Goal: Task Accomplishment & Management: Manage account settings

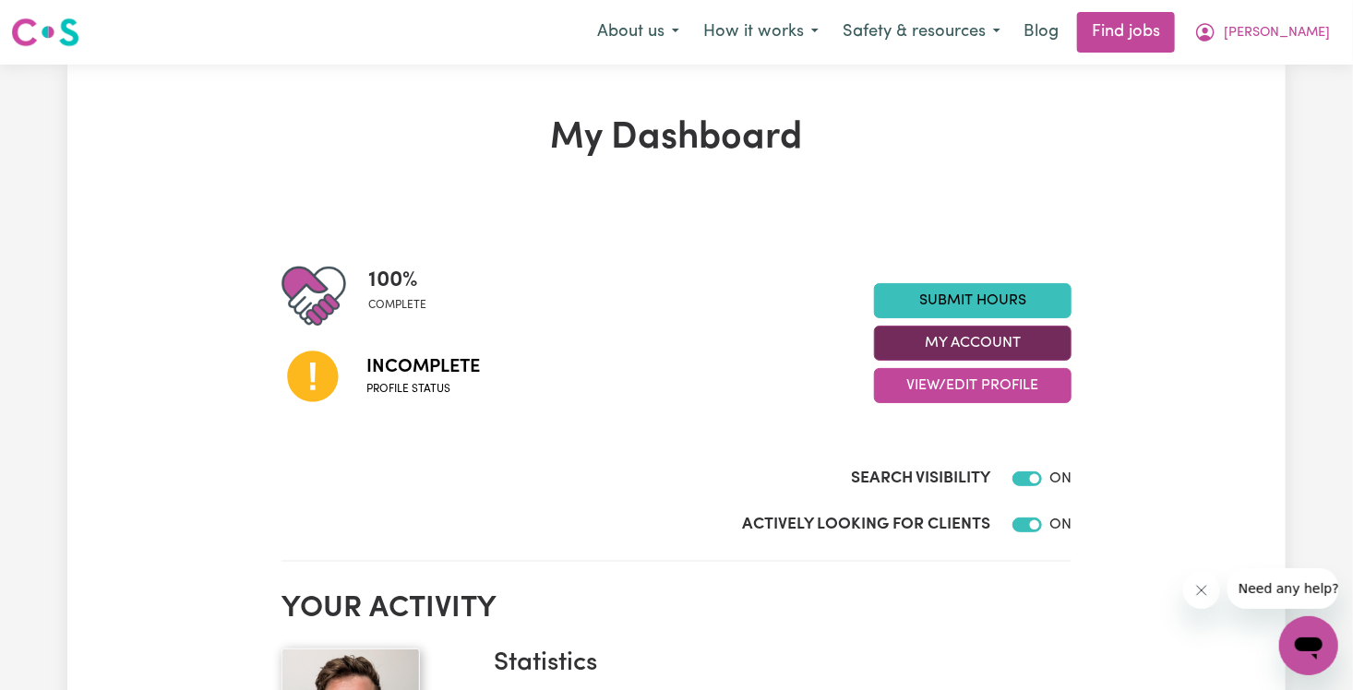
click at [979, 342] on button "My Account" at bounding box center [973, 343] width 198 height 35
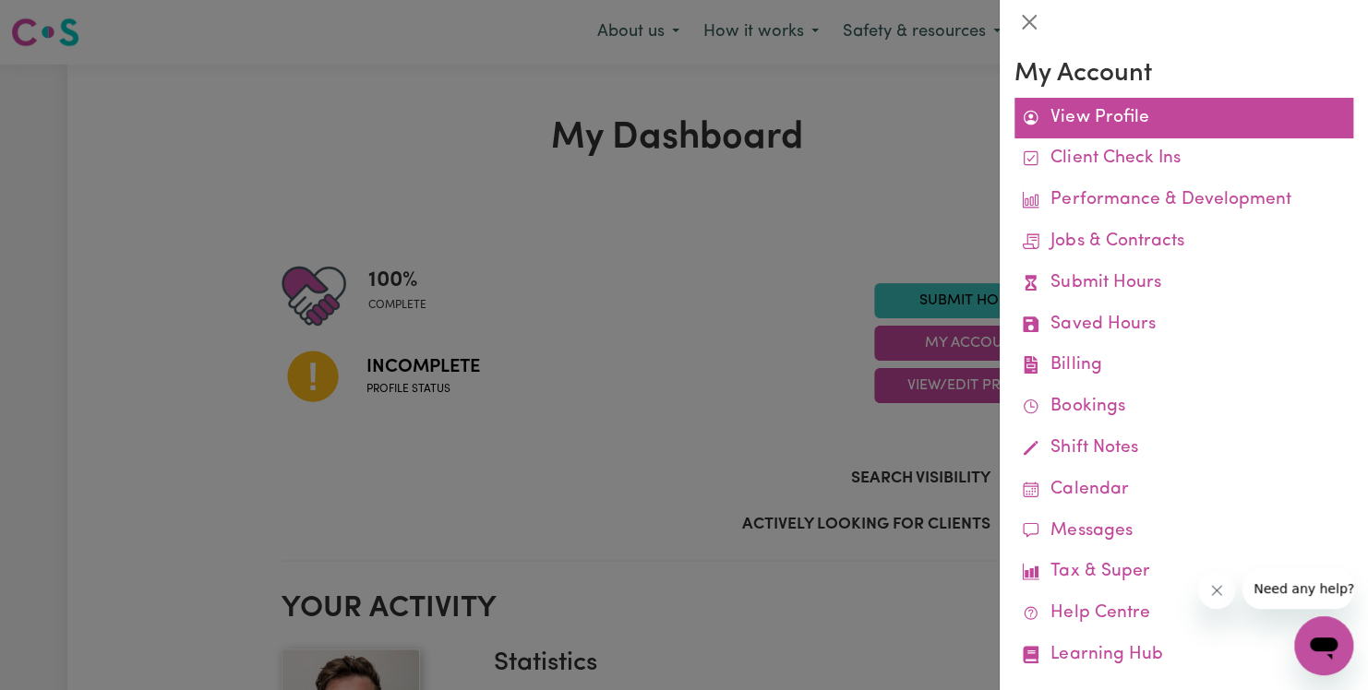
click at [1109, 107] on link "View Profile" at bounding box center [1183, 119] width 339 height 42
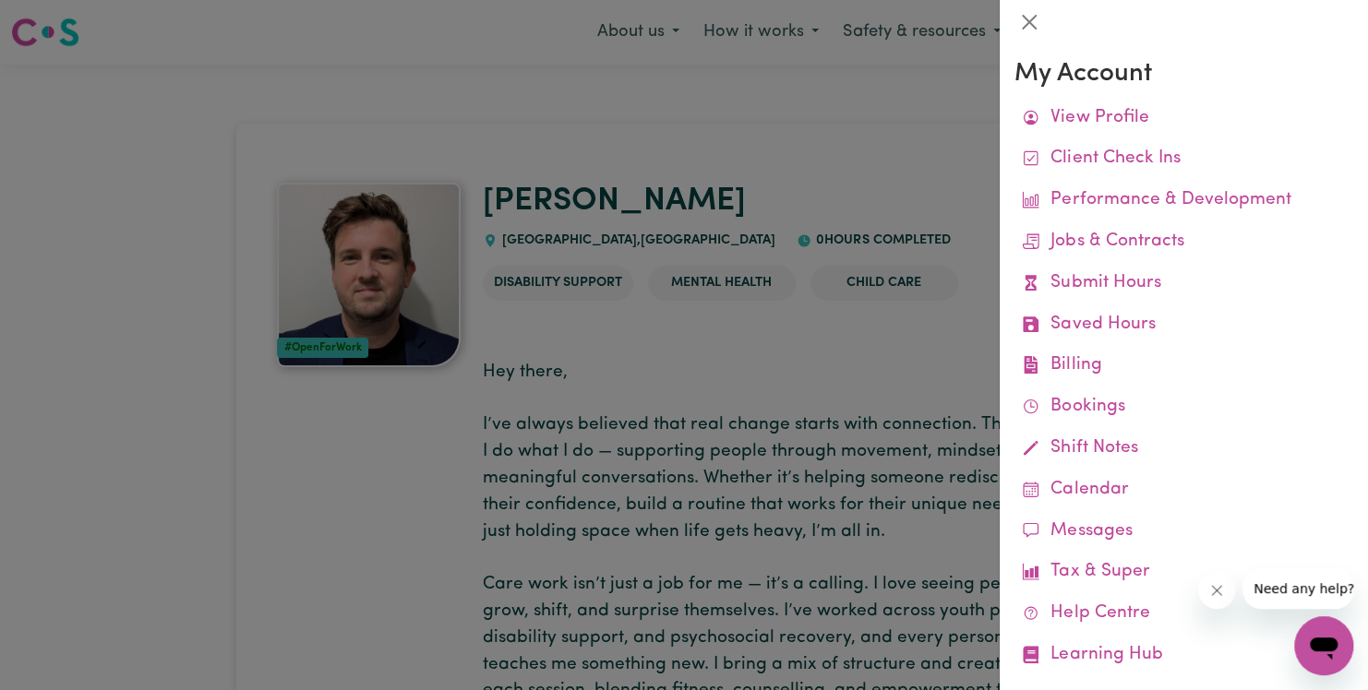
click at [826, 340] on div at bounding box center [684, 345] width 1368 height 690
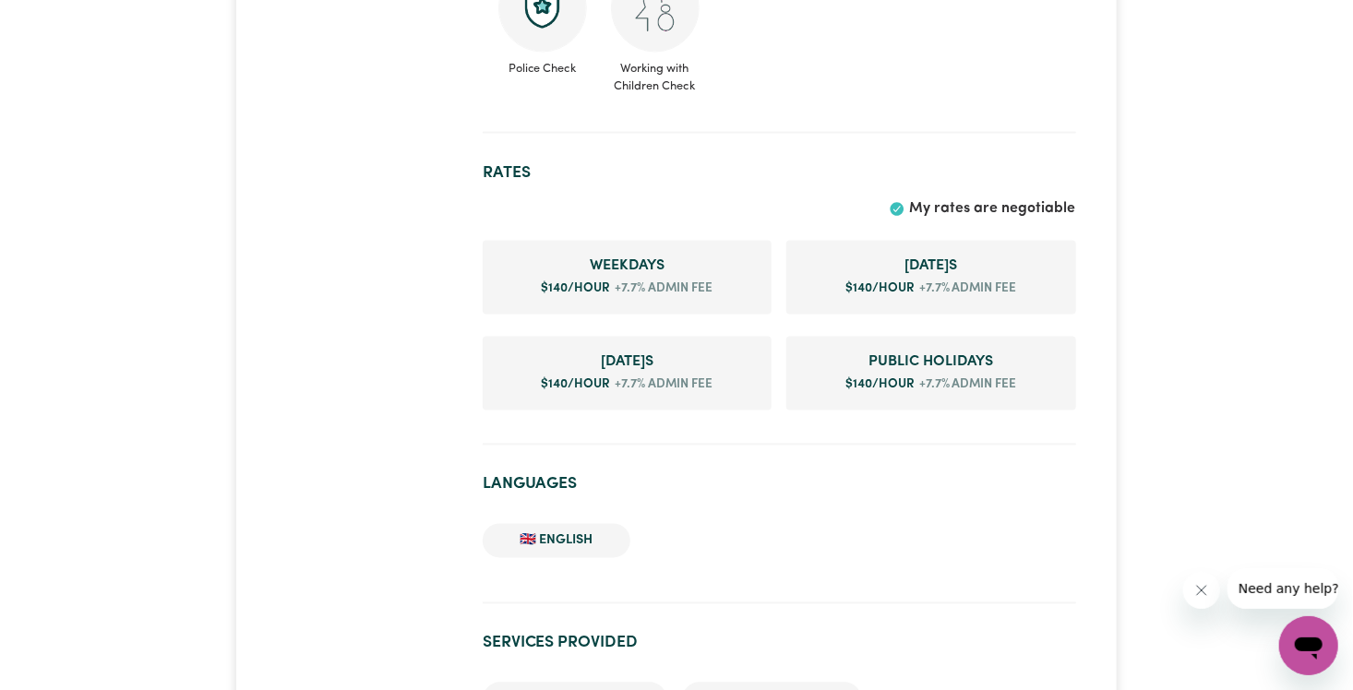
scroll to position [1513, 0]
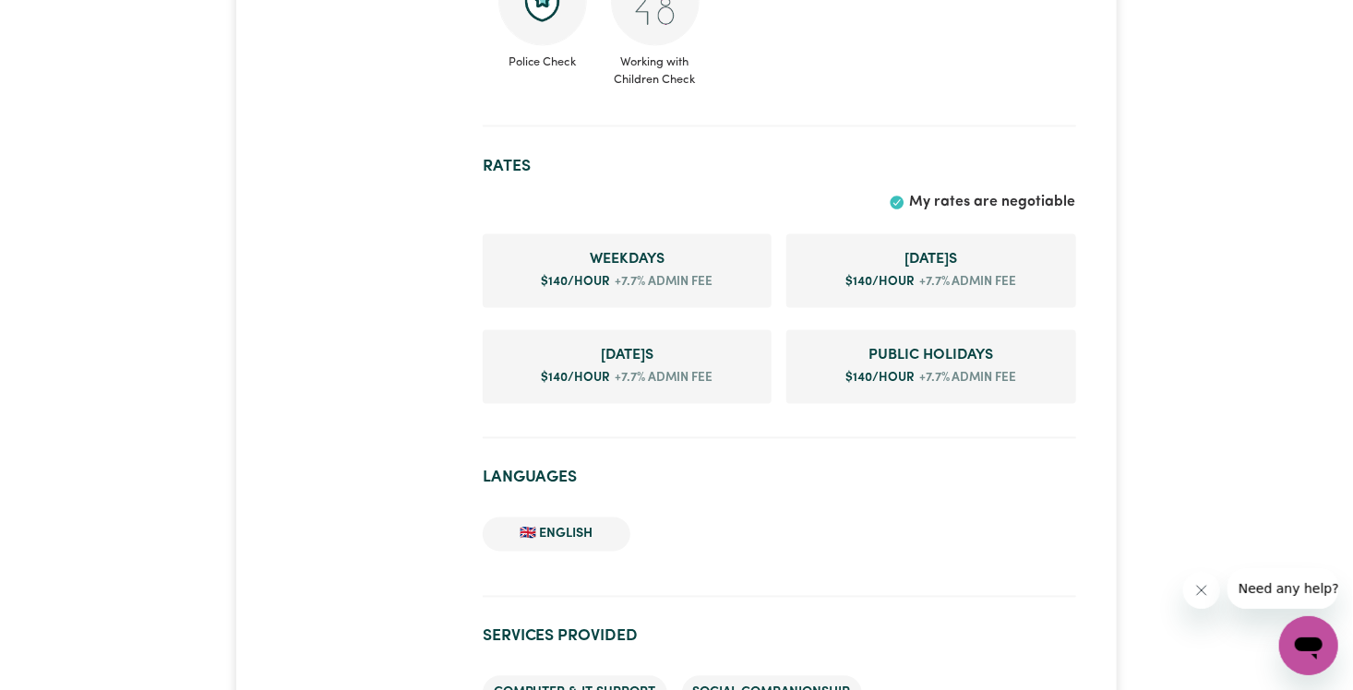
click at [683, 299] on li "Weekday s $ 140 /hour +7.7% admin fee" at bounding box center [627, 271] width 289 height 74
click at [651, 266] on span "Weekday s" at bounding box center [627, 260] width 259 height 22
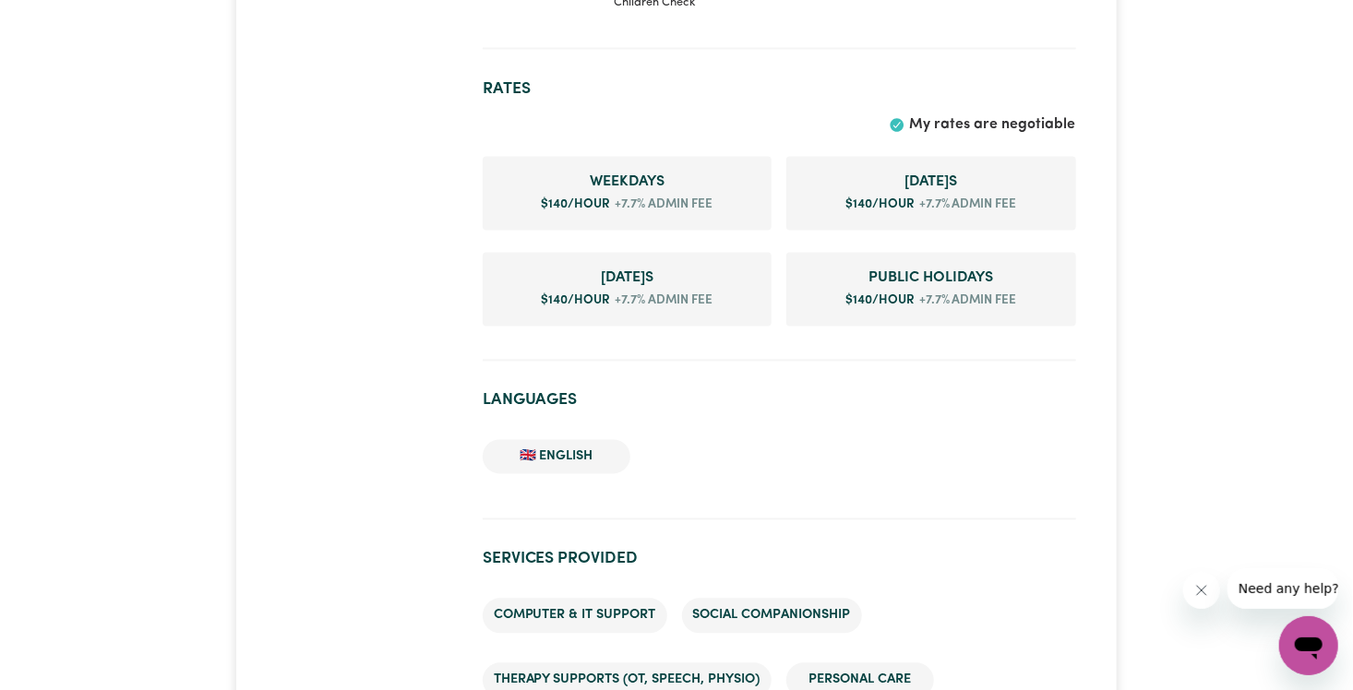
scroll to position [1591, 0]
click at [578, 191] on li "Weekday s $ 140 /hour +7.7% admin fee" at bounding box center [627, 193] width 289 height 74
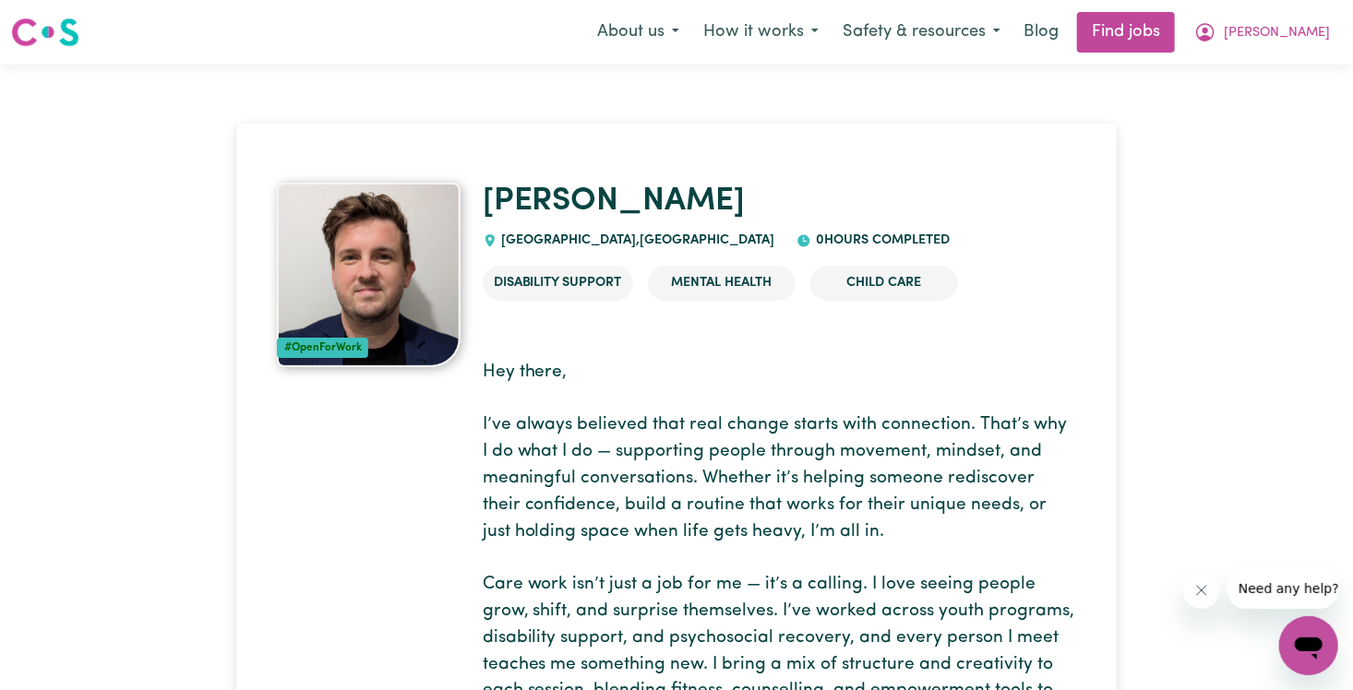
scroll to position [11, 0]
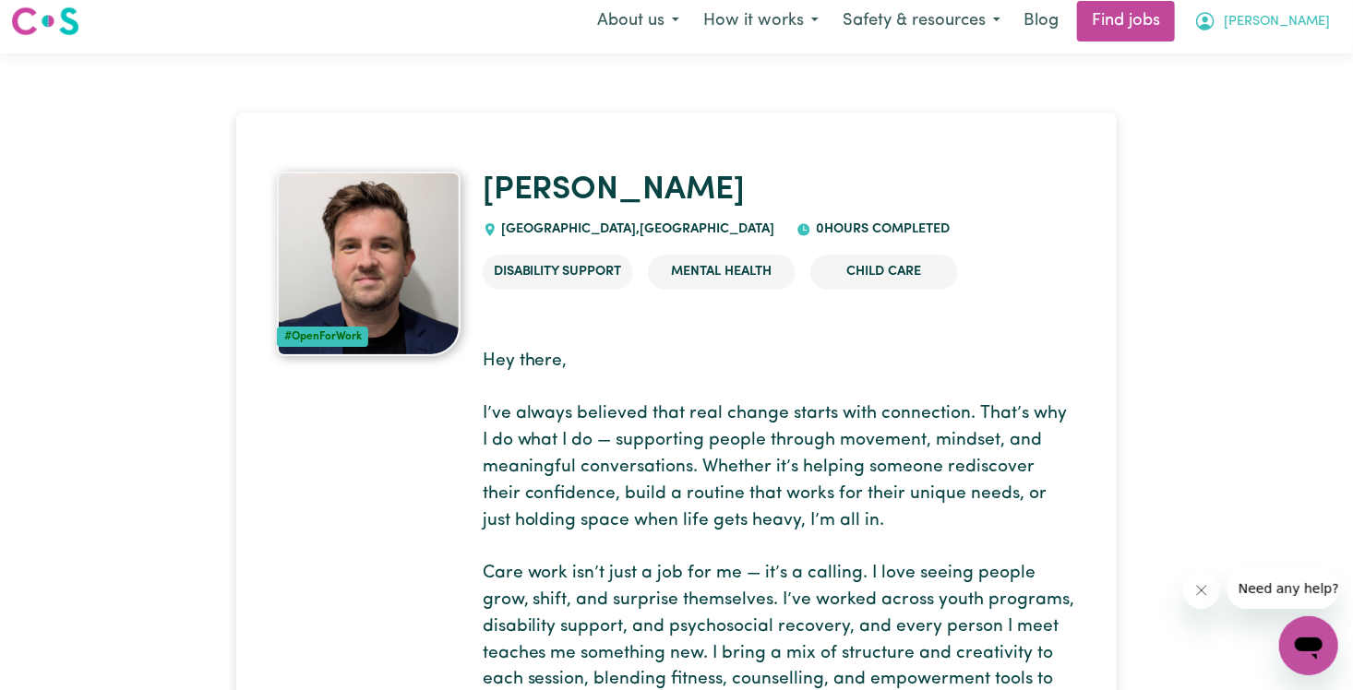
click at [1326, 33] on button "[PERSON_NAME]" at bounding box center [1262, 21] width 160 height 39
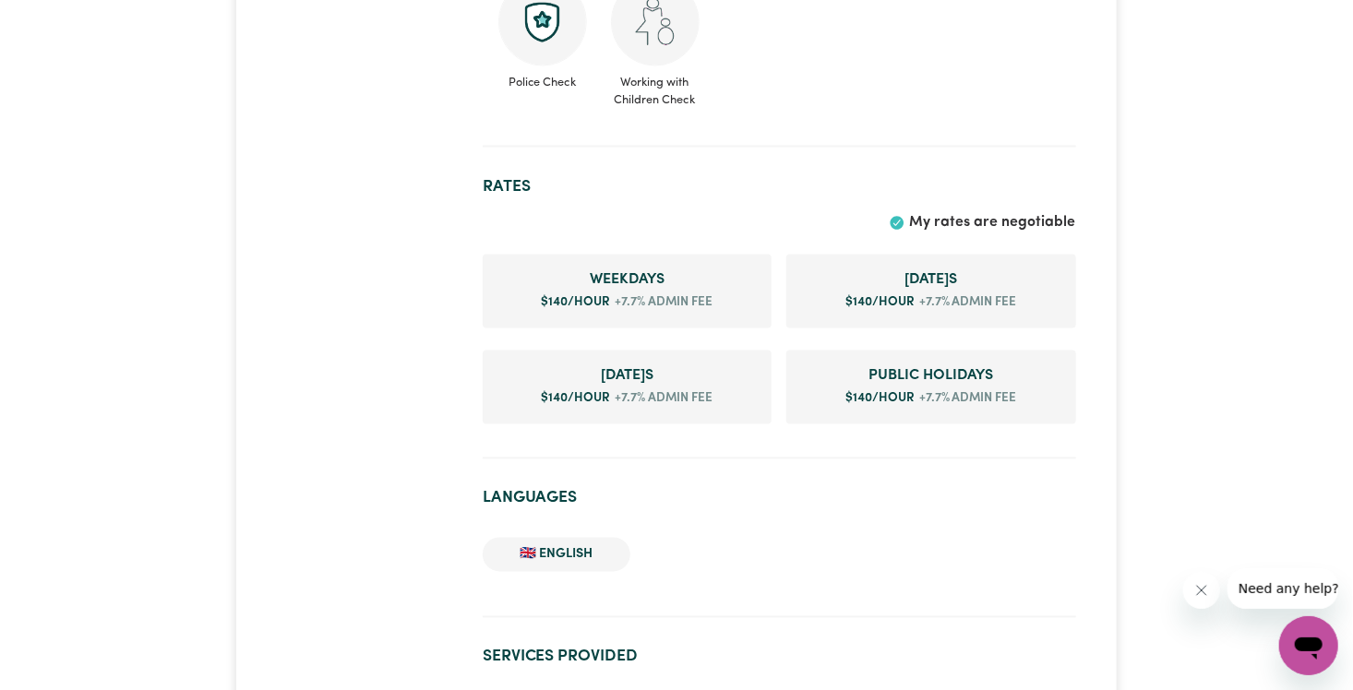
scroll to position [1445, 0]
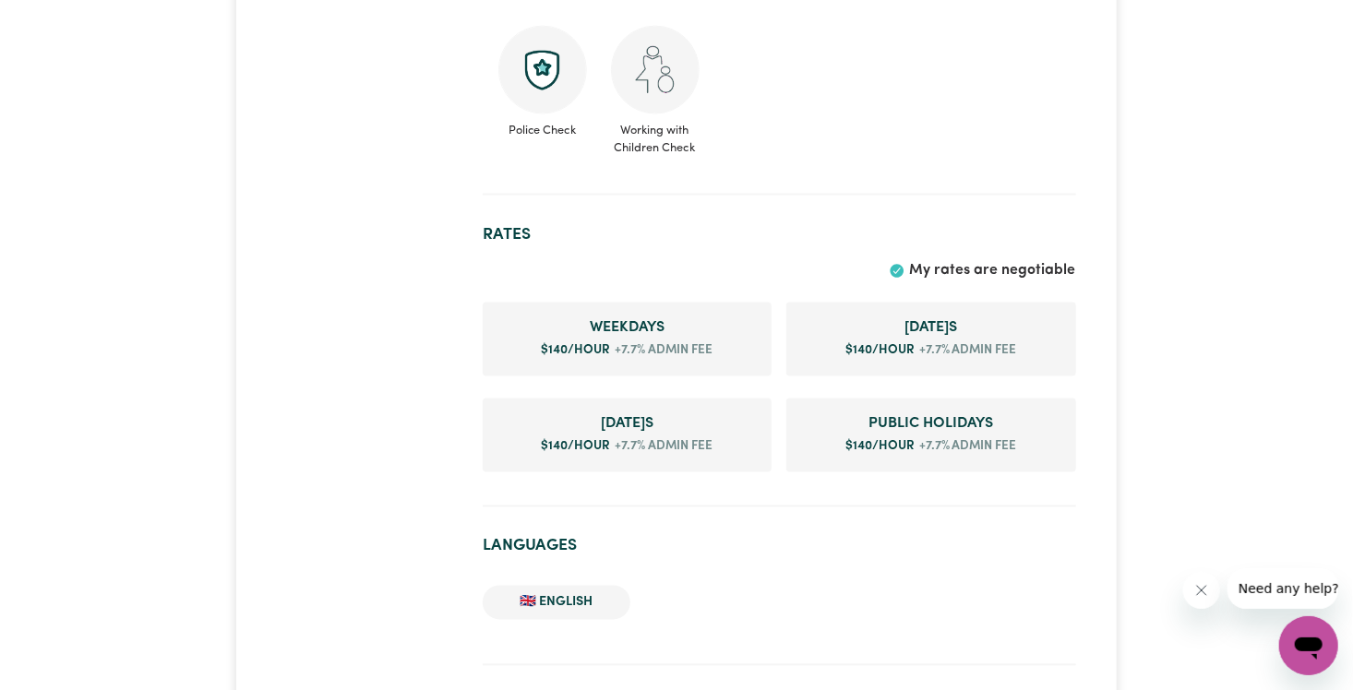
click at [858, 332] on span "[DATE] s" at bounding box center [931, 329] width 260 height 22
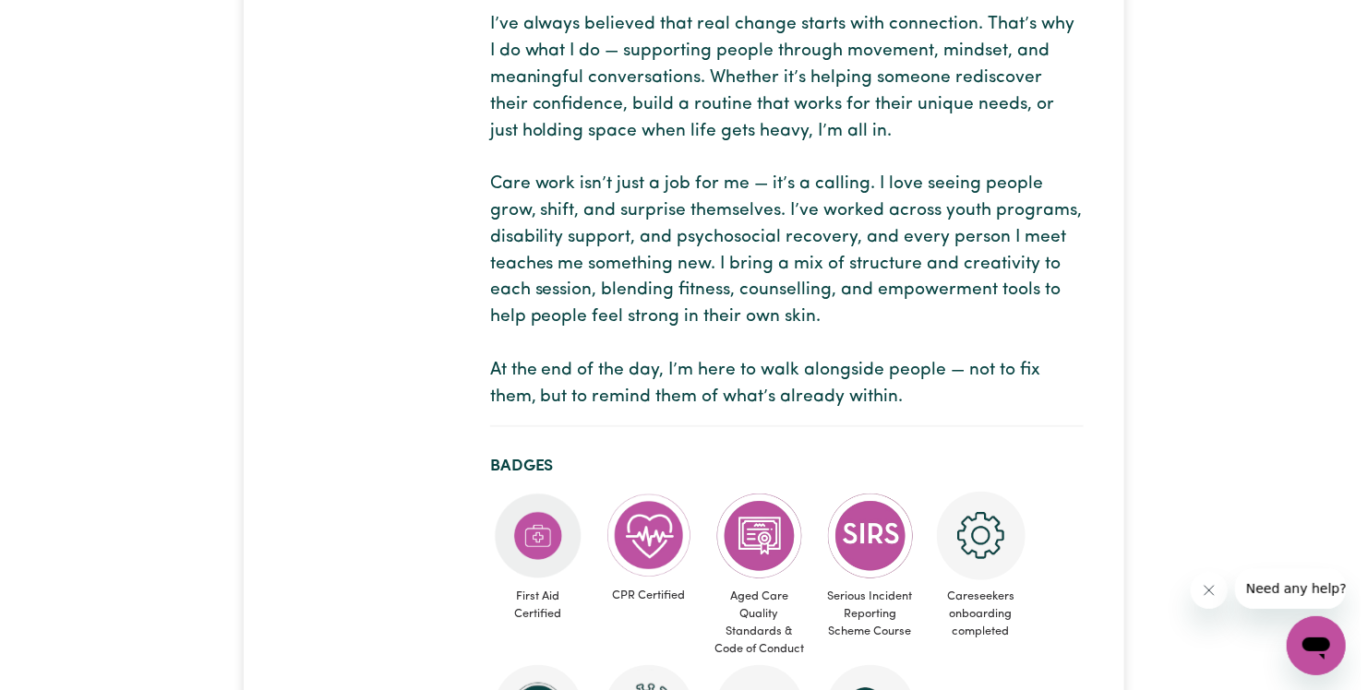
scroll to position [0, 0]
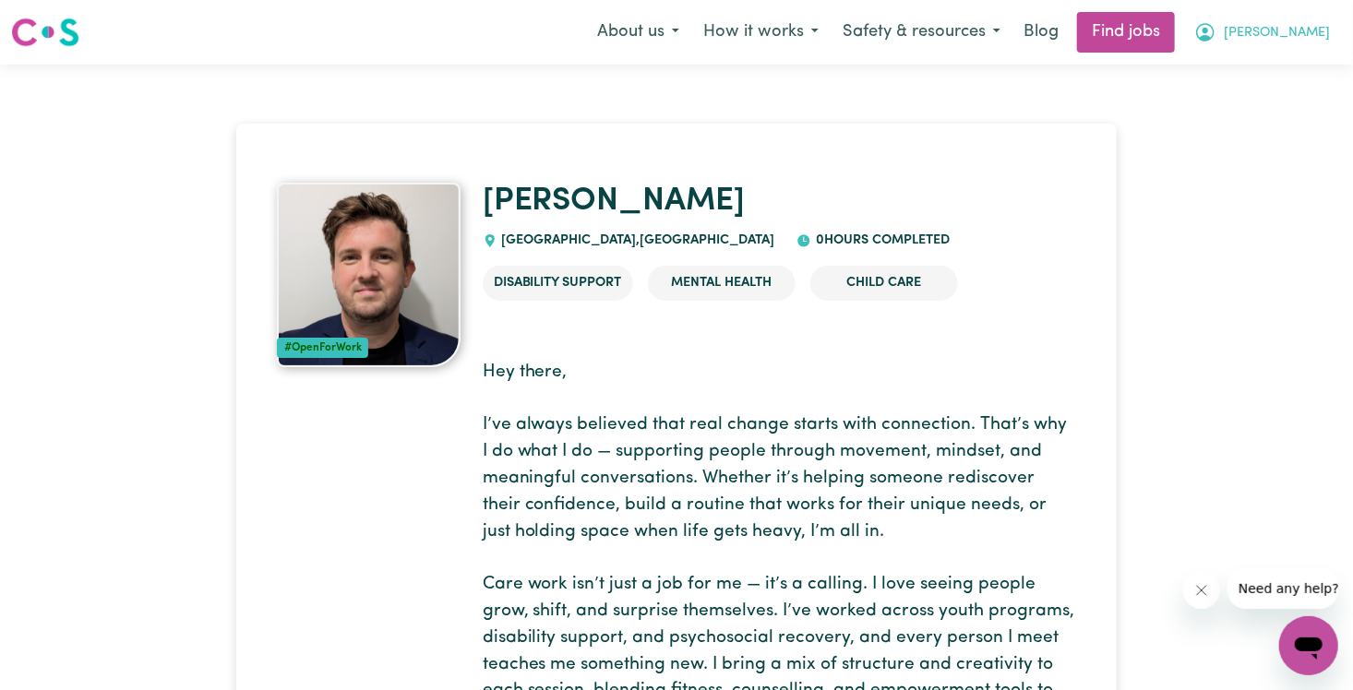
click at [1217, 30] on icon "My Account" at bounding box center [1205, 32] width 22 height 22
click at [1266, 78] on link "My Account" at bounding box center [1268, 71] width 146 height 35
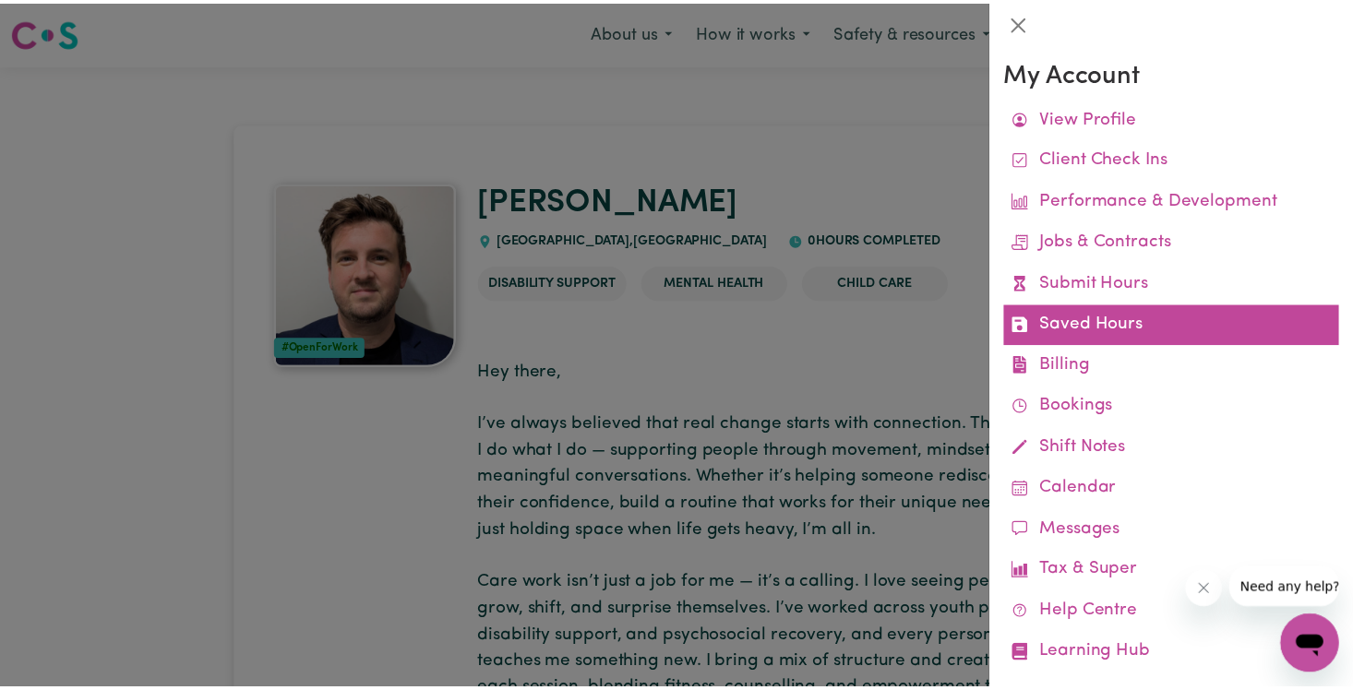
scroll to position [30, 0]
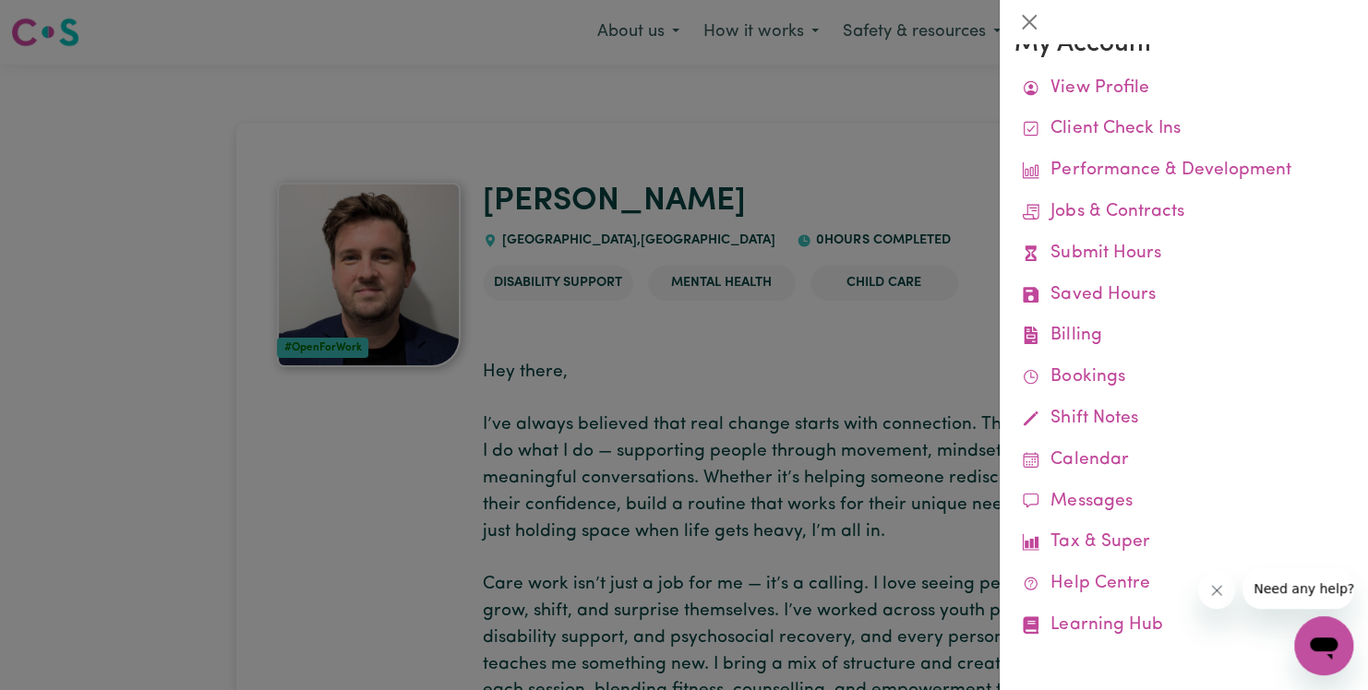
click at [968, 150] on div at bounding box center [684, 345] width 1368 height 690
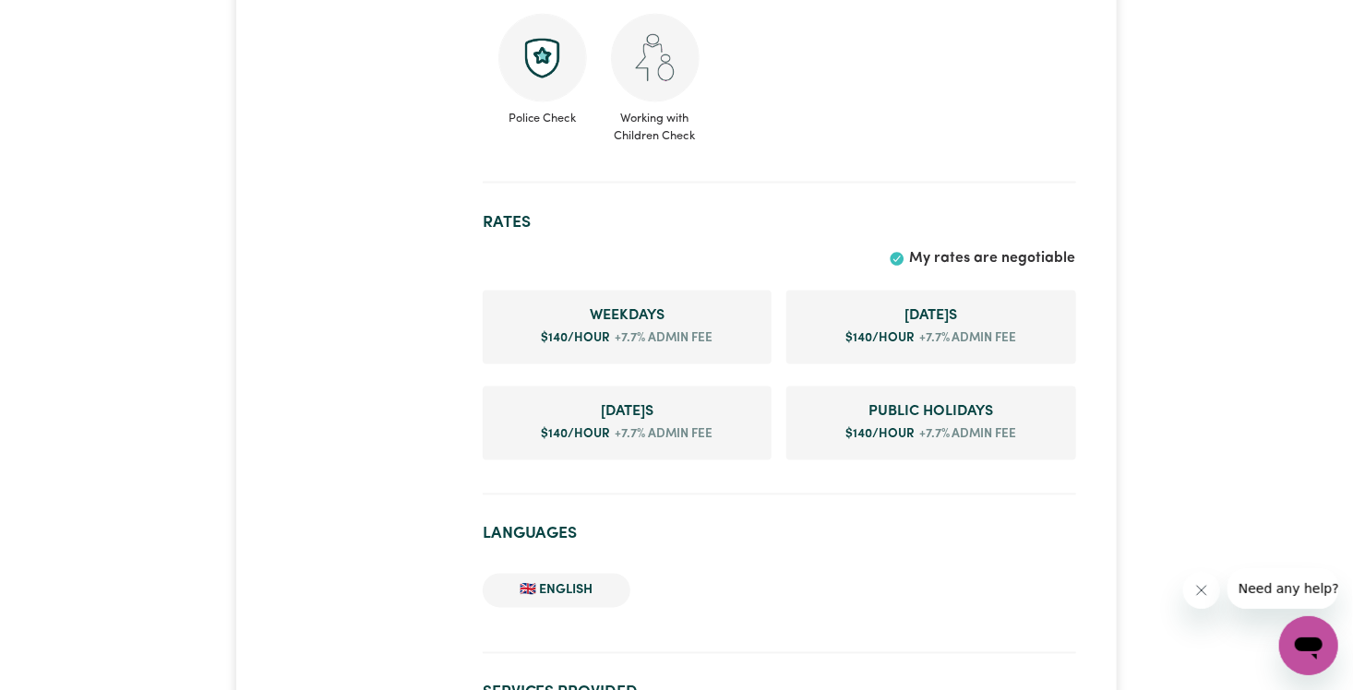
scroll to position [1530, 0]
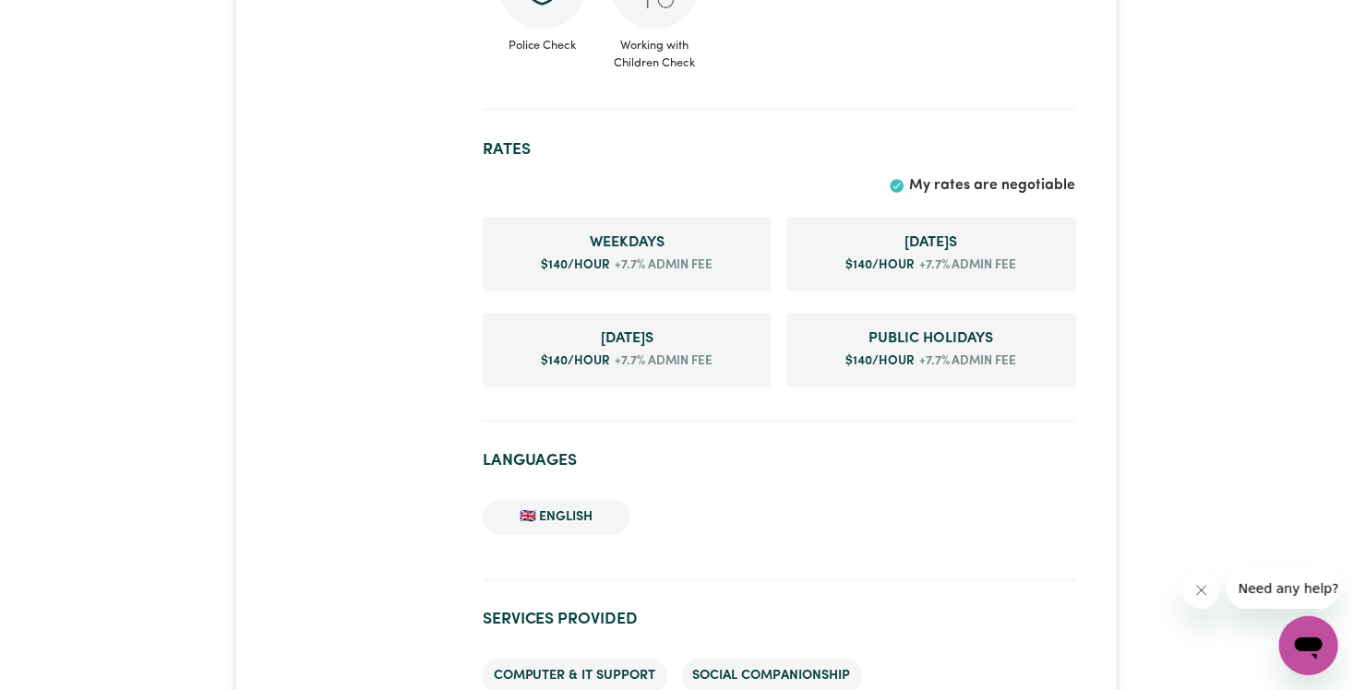
drag, startPoint x: 618, startPoint y: 245, endPoint x: 563, endPoint y: 258, distance: 56.2
click at [563, 260] on span "$ 140 /hour" at bounding box center [576, 266] width 69 height 12
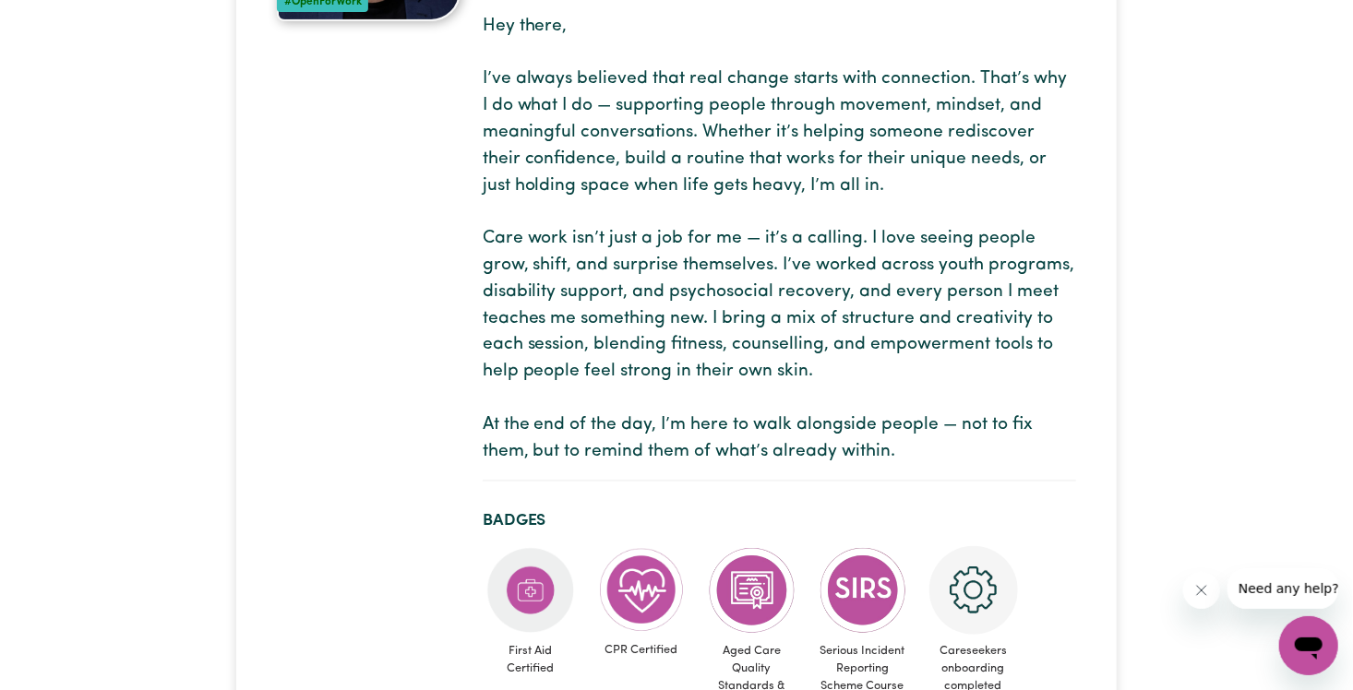
scroll to position [0, 0]
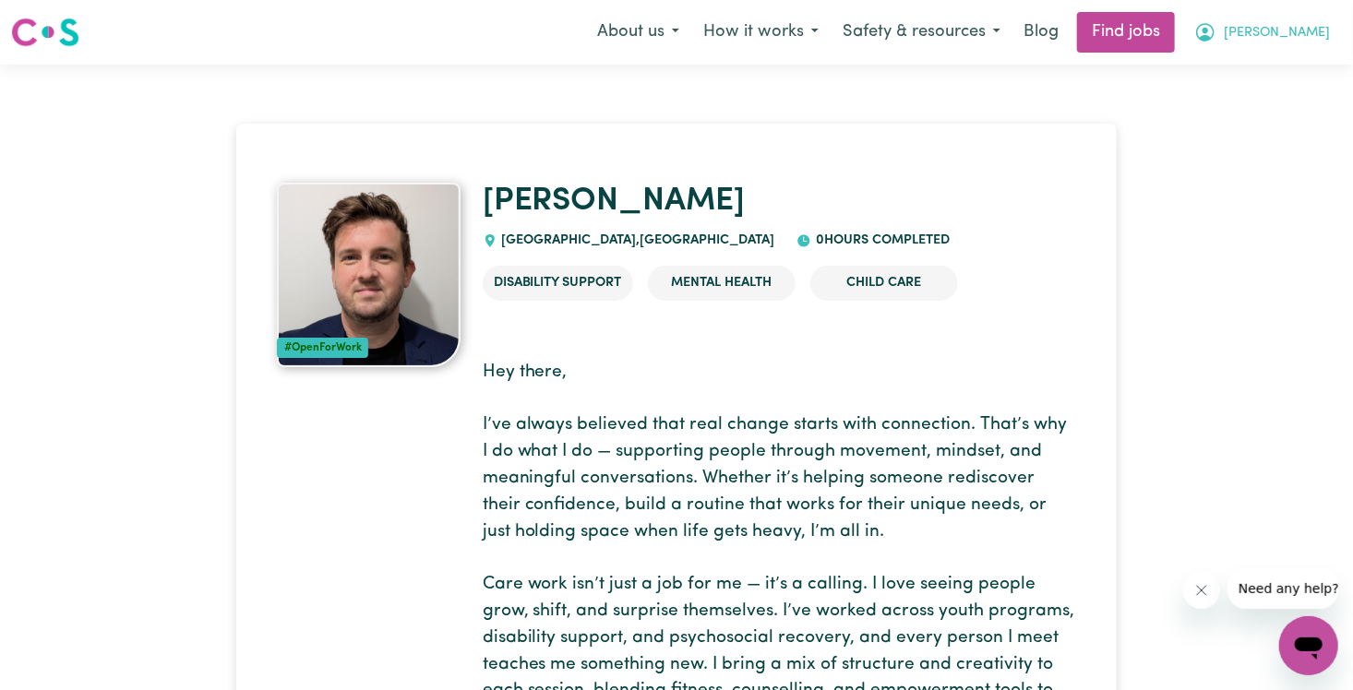
click at [1302, 42] on button "[PERSON_NAME]" at bounding box center [1262, 32] width 160 height 39
click at [1256, 103] on link "My Dashboard" at bounding box center [1268, 106] width 146 height 35
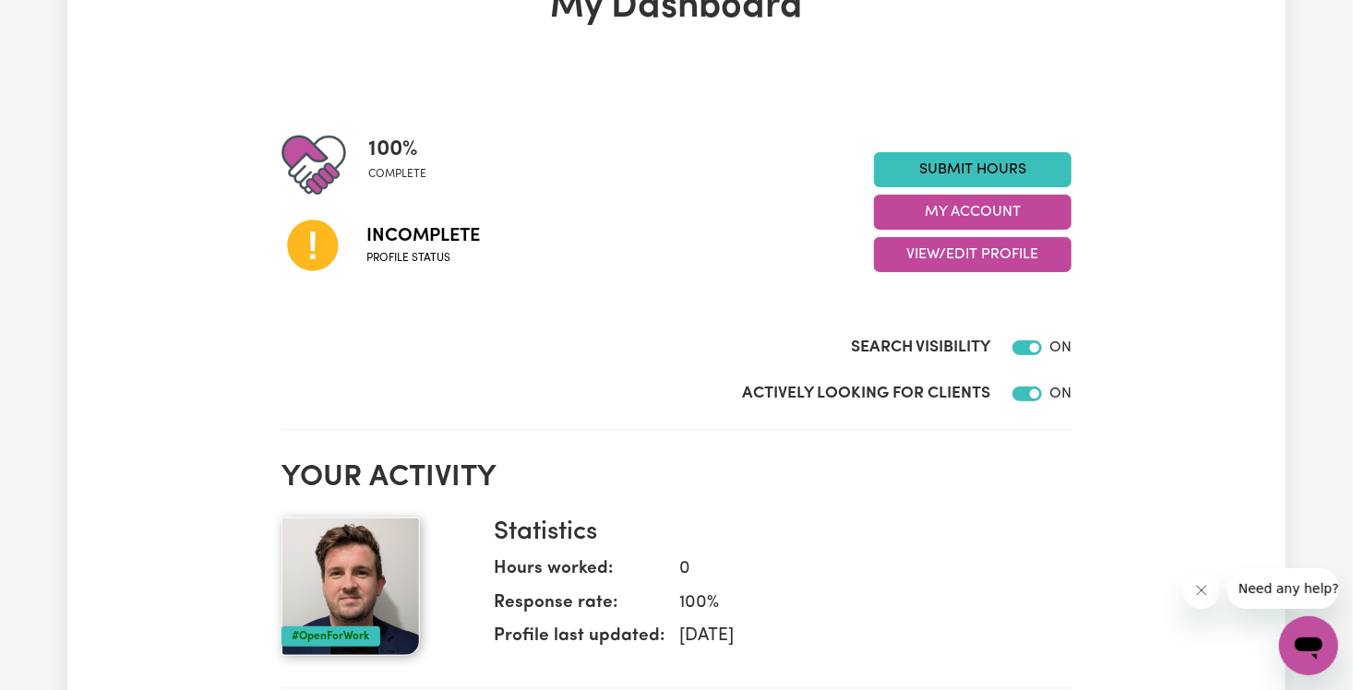
scroll to position [136, 0]
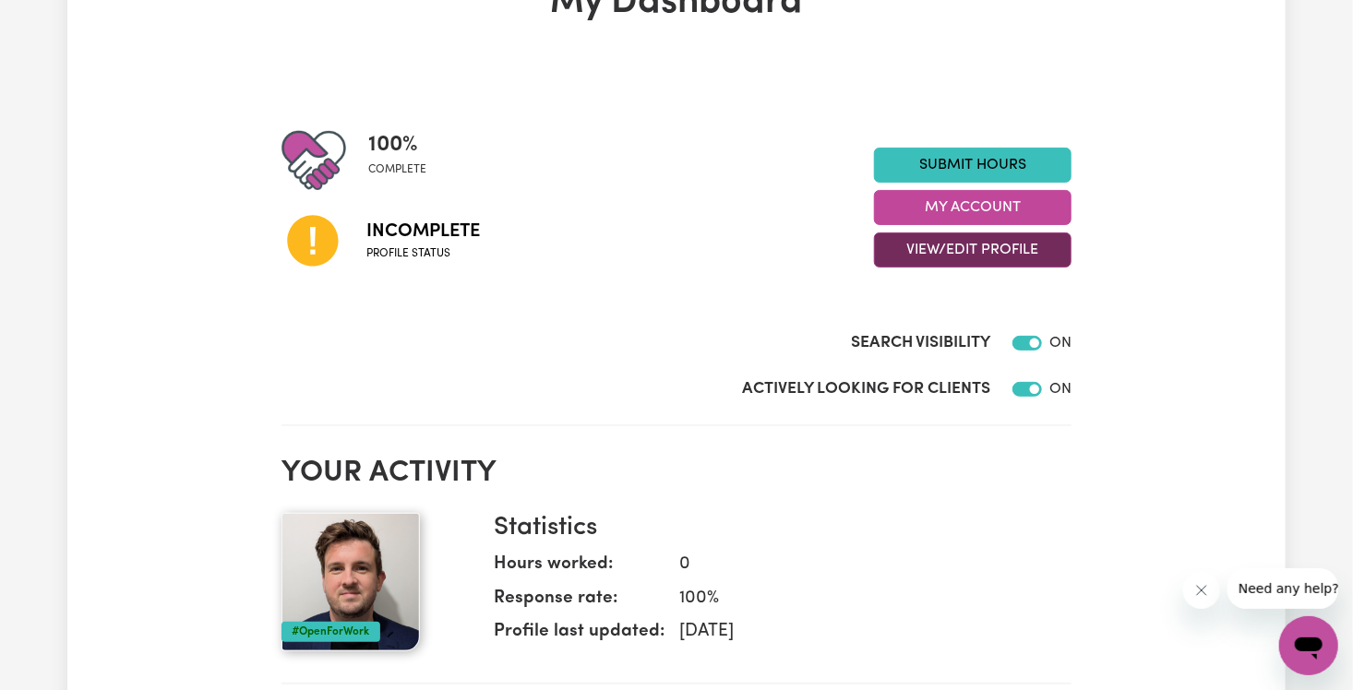
click at [1020, 251] on button "View/Edit Profile" at bounding box center [973, 250] width 198 height 35
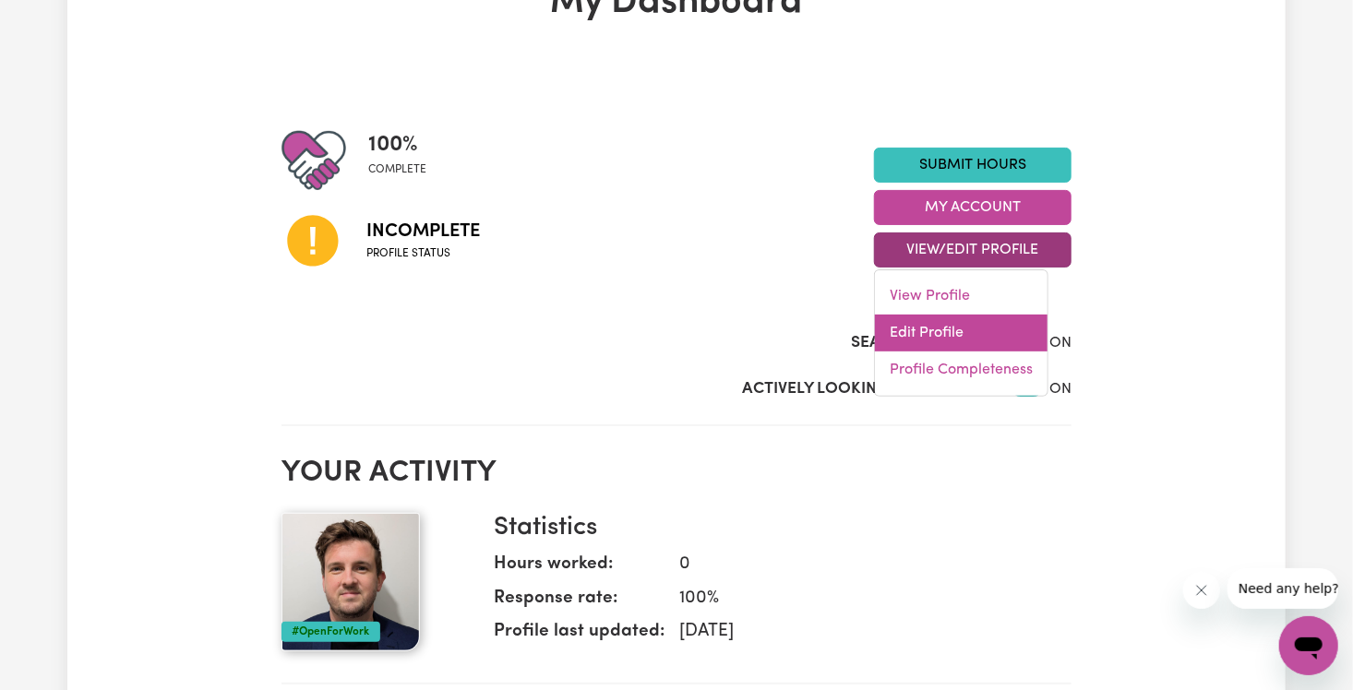
click at [949, 332] on link "Edit Profile" at bounding box center [961, 333] width 173 height 37
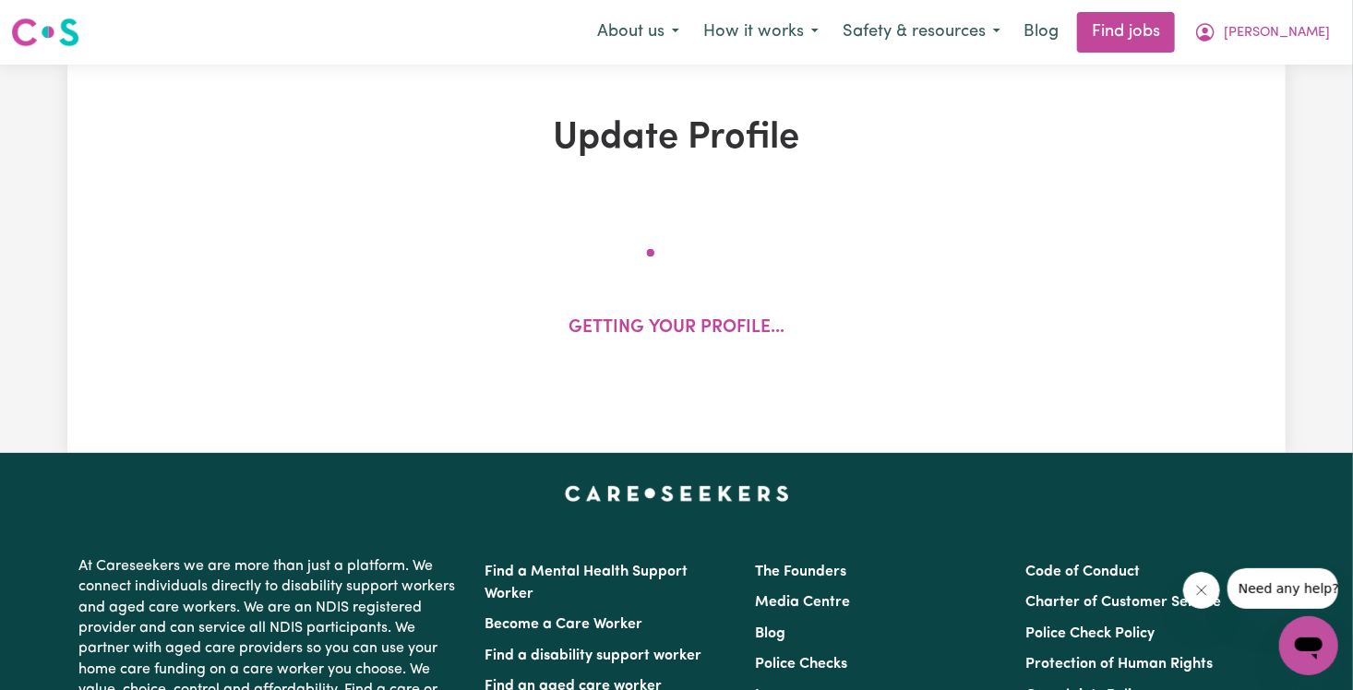
select select "[DEMOGRAPHIC_DATA]"
select select "[DEMOGRAPHIC_DATA] Citizen"
select select "Studying a healthcare related degree or qualification"
select select "140"
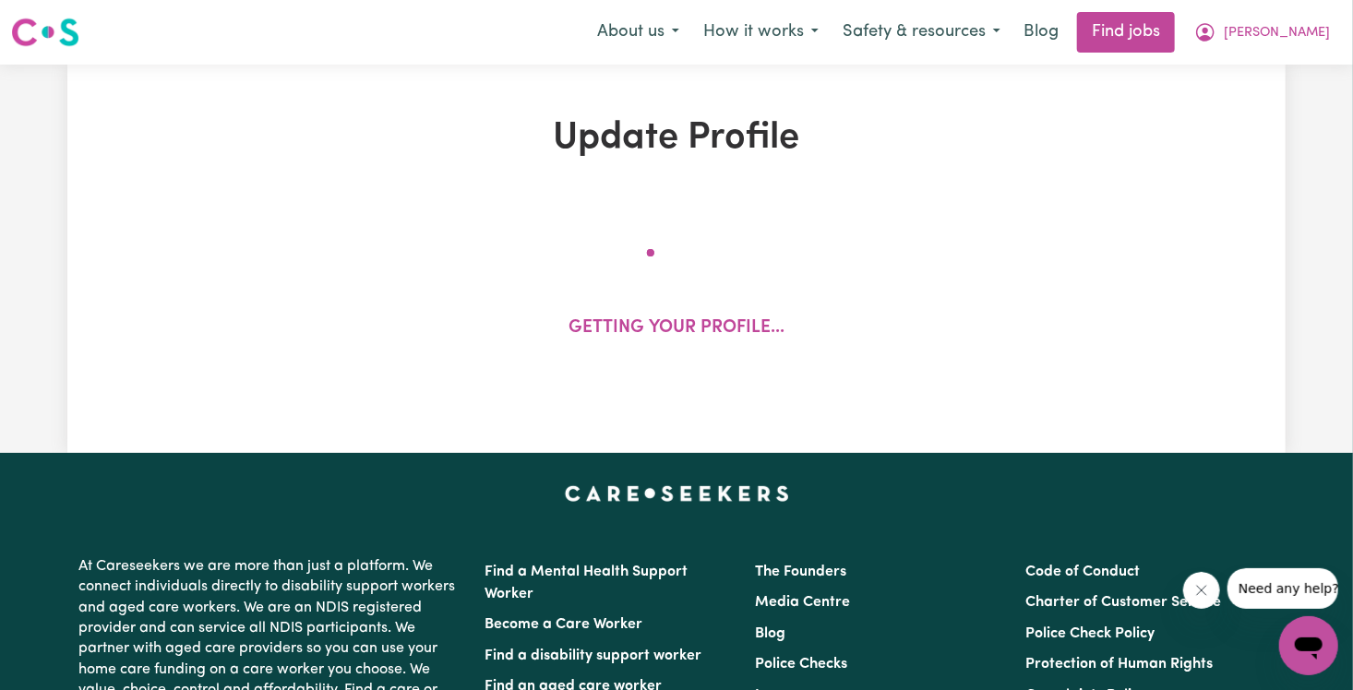
select select "140"
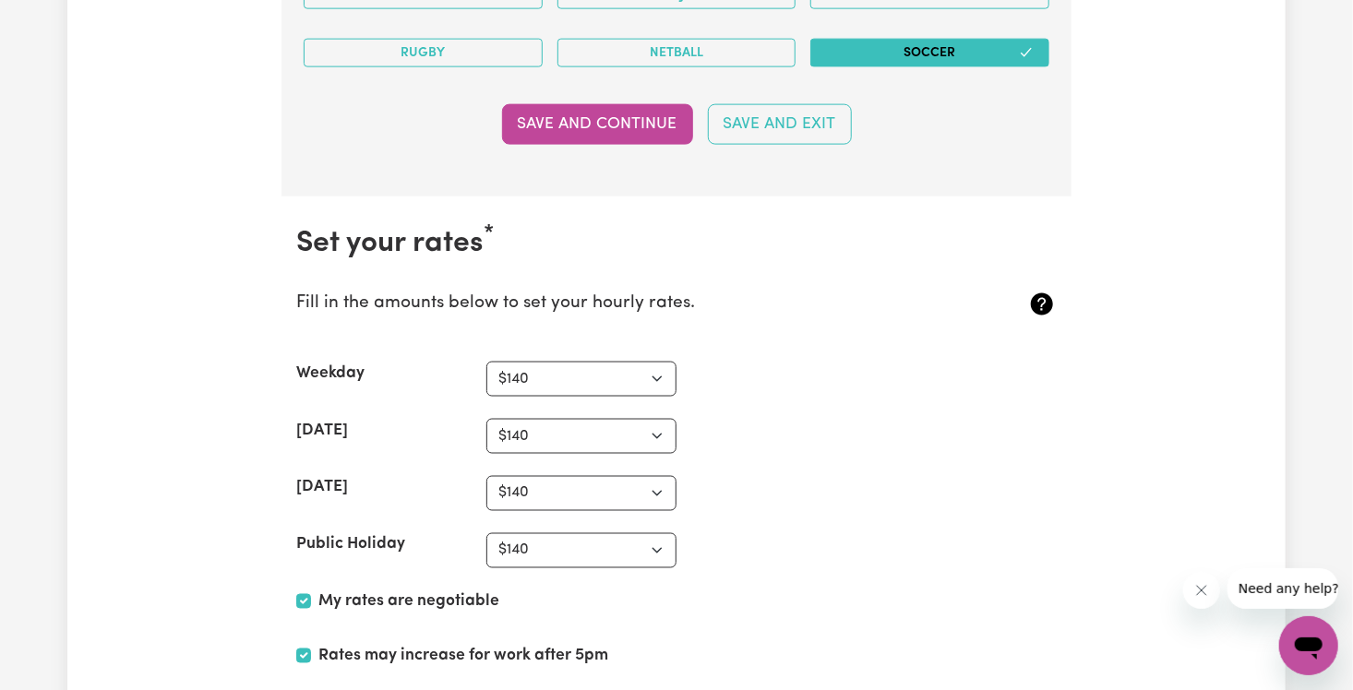
scroll to position [4663, 0]
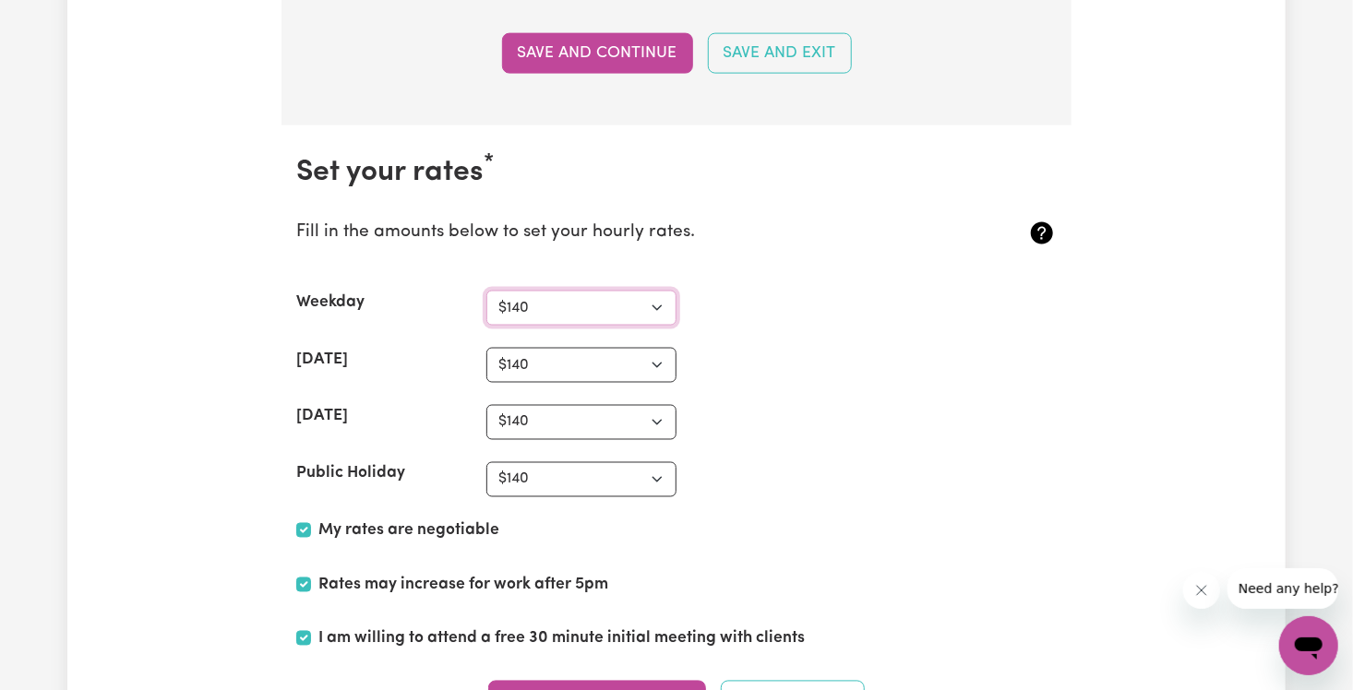
click at [537, 297] on select "N/A $37 $38 $39 $40 $41 $42 $43 $44 $45 $46 $47 $48 $49 $50 $51 $52 $53 $54 $55…" at bounding box center [581, 308] width 190 height 35
select select "80"
click at [486, 291] on select "N/A $37 $38 $39 $40 $41 $42 $43 $44 $45 $46 $47 $48 $49 $50 $51 $52 $53 $54 $55…" at bounding box center [581, 308] width 190 height 35
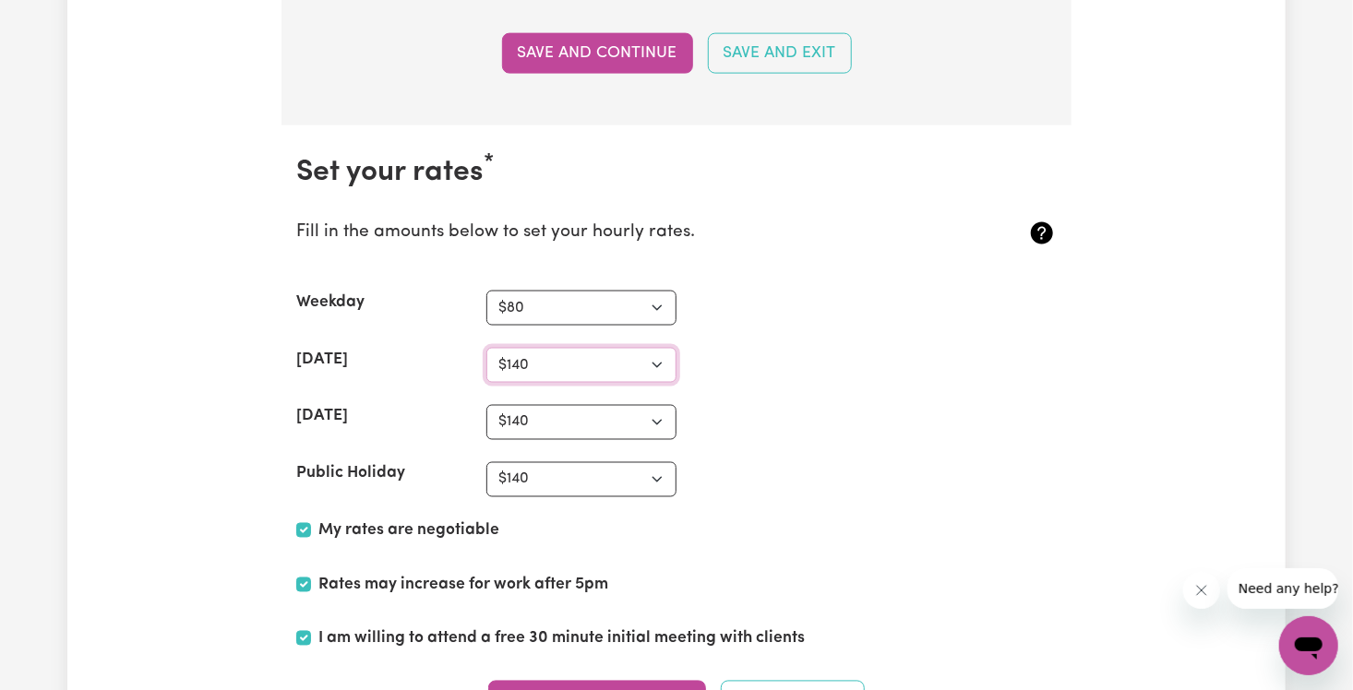
click at [577, 350] on select "N/A $37 $38 $39 $40 $41 $42 $43 $44 $45 $46 $47 $48 $49 $50 $51 $52 $53 $54 $55…" at bounding box center [581, 365] width 190 height 35
click at [486, 348] on select "N/A $37 $38 $39 $40 $41 $42 $43 $44 $45 $46 $47 $48 $49 $50 $51 $52 $53 $54 $55…" at bounding box center [581, 365] width 190 height 35
click at [662, 355] on select "N/A $37 $38 $39 $40 $41 $42 $43 $44 $45 $46 $47 $48 $49 $50 $51 $52 $53 $54 $55…" at bounding box center [581, 365] width 190 height 35
select select "120"
click at [486, 348] on select "N/A $37 $38 $39 $40 $41 $42 $43 $44 $45 $46 $47 $48 $49 $50 $51 $52 $53 $54 $55…" at bounding box center [581, 365] width 190 height 35
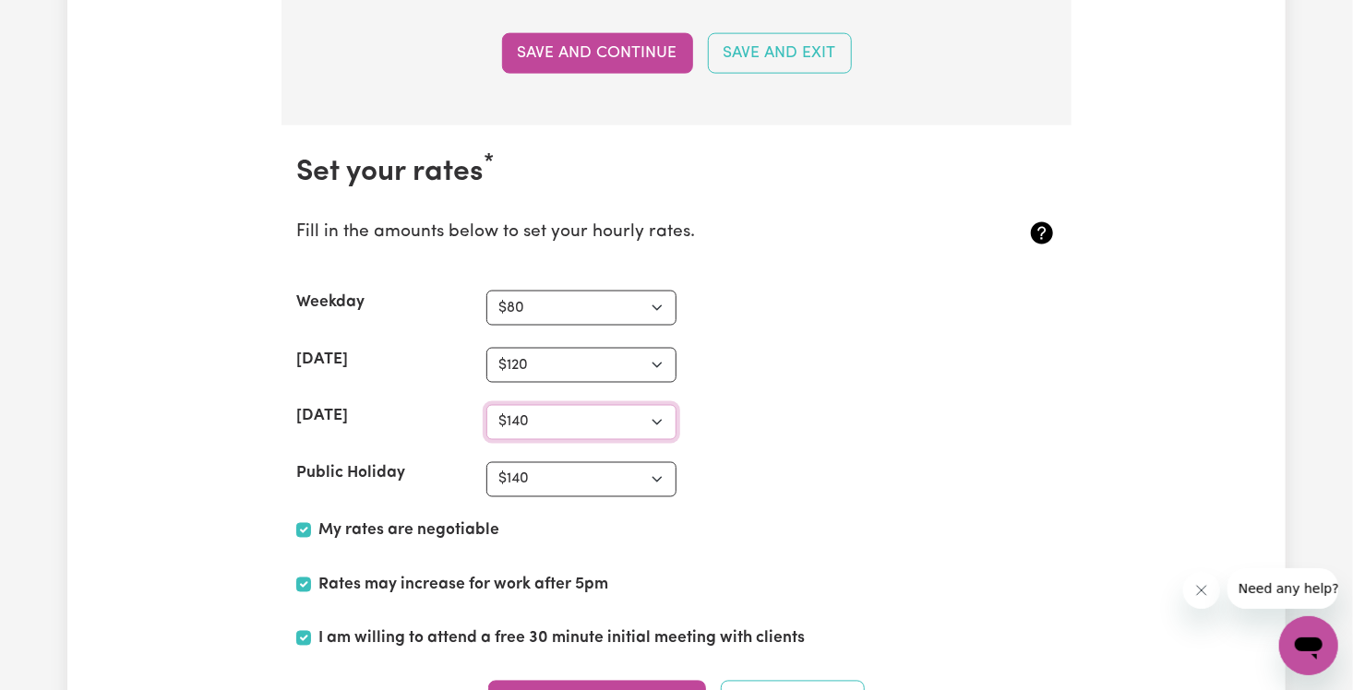
click at [647, 405] on select "N/A $37 $38 $39 $40 $41 $42 $43 $44 $45 $46 $47 $48 $49 $50 $51 $52 $53 $54 $55…" at bounding box center [581, 422] width 190 height 35
select select "150"
click at [486, 405] on select "N/A $37 $38 $39 $40 $41 $42 $43 $44 $45 $46 $47 $48 $49 $50 $51 $52 $53 $54 $55…" at bounding box center [581, 422] width 190 height 35
click at [662, 355] on select "N/A $37 $38 $39 $40 $41 $42 $43 $44 $45 $46 $47 $48 $49 $50 $51 $52 $53 $54 $55…" at bounding box center [581, 365] width 190 height 35
select select "110"
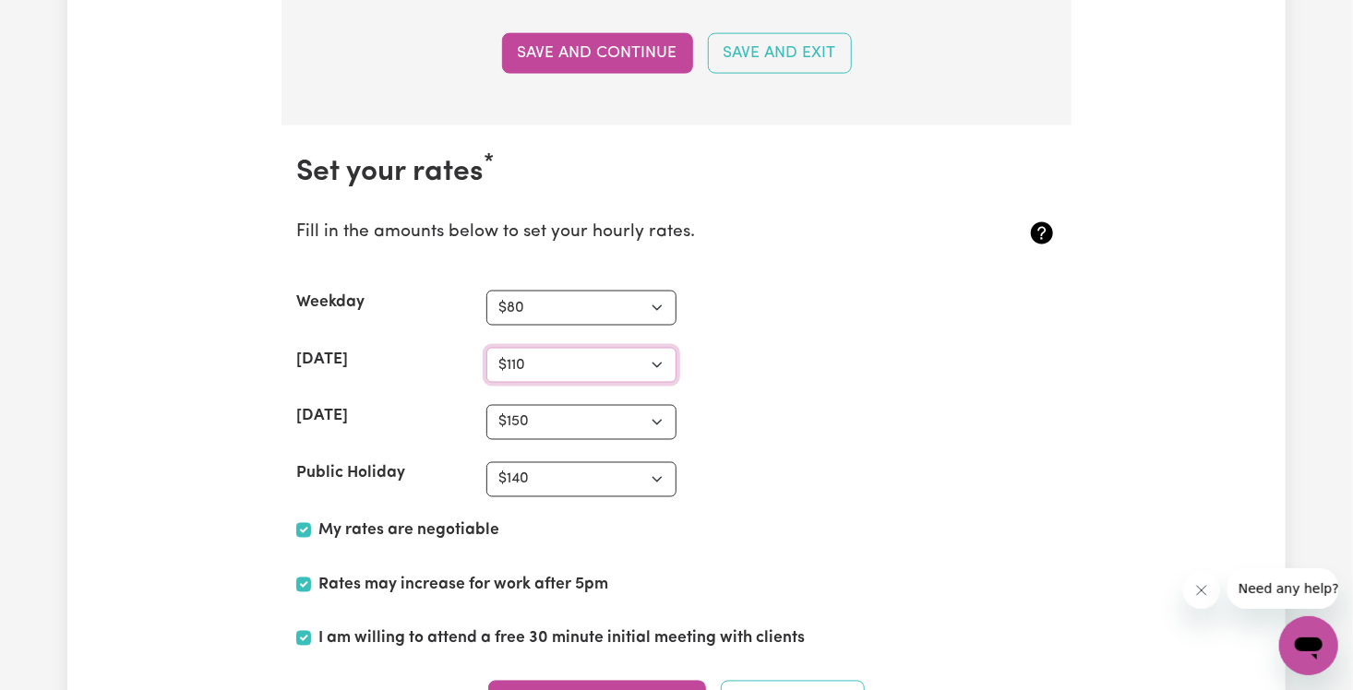
click at [486, 348] on select "N/A $37 $38 $39 $40 $41 $42 $43 $44 $45 $46 $47 $48 $49 $50 $51 $52 $53 $54 $55…" at bounding box center [581, 365] width 190 height 35
click at [660, 462] on select "N/A $37 $38 $39 $40 $41 $42 $43 $44 $45 $46 $47 $48 $49 $50 $51 $52 $53 $54 $55…" at bounding box center [581, 479] width 190 height 35
click at [726, 307] on div "Weekday N/A $37 $38 $39 $40 $41 $42 $43 $44 $45 $46 $47 $48 $49 $50 $51 $52 $53…" at bounding box center [676, 308] width 761 height 35
click at [655, 464] on select "N/A $37 $38 $39 $40 $41 $42 $43 $44 $45 $46 $47 $48 $49 $50 $51 $52 $53 $54 $55…" at bounding box center [581, 479] width 190 height 35
select select "150"
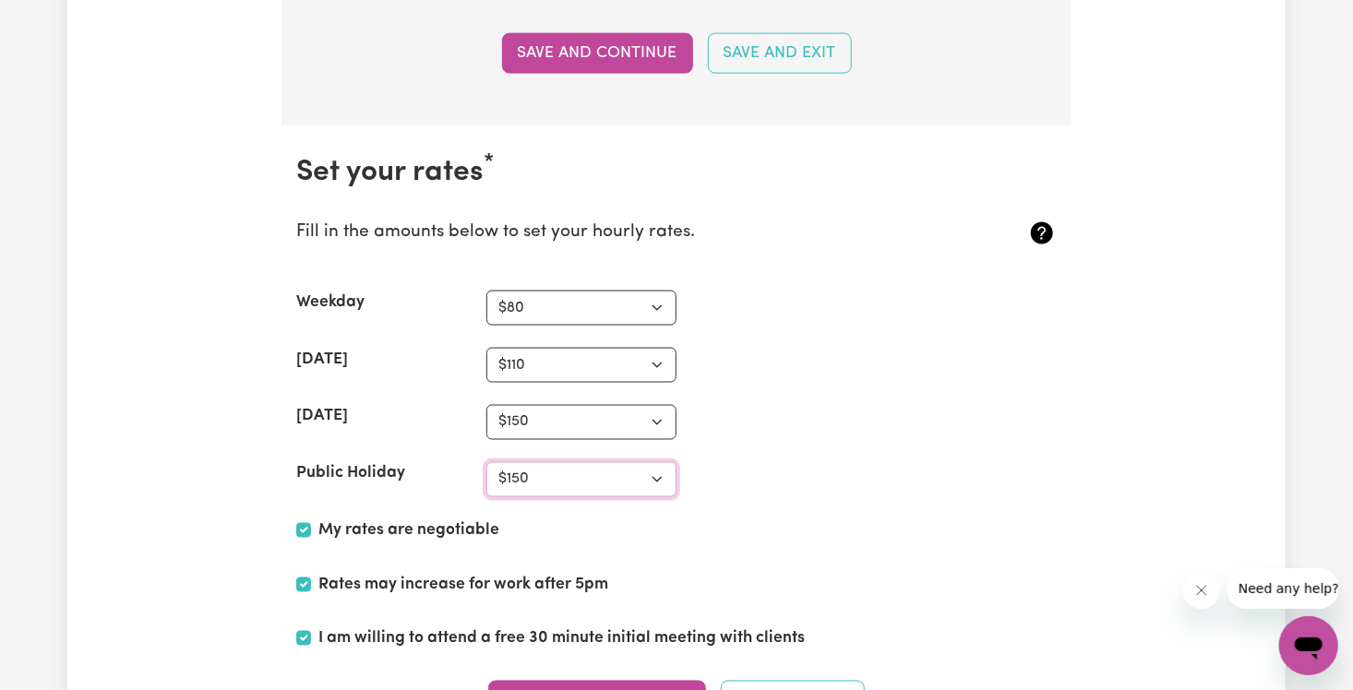
click at [486, 462] on select "N/A $37 $38 $39 $40 $41 $42 $43 $44 $45 $46 $47 $48 $49 $50 $51 $52 $53 $54 $55…" at bounding box center [581, 479] width 190 height 35
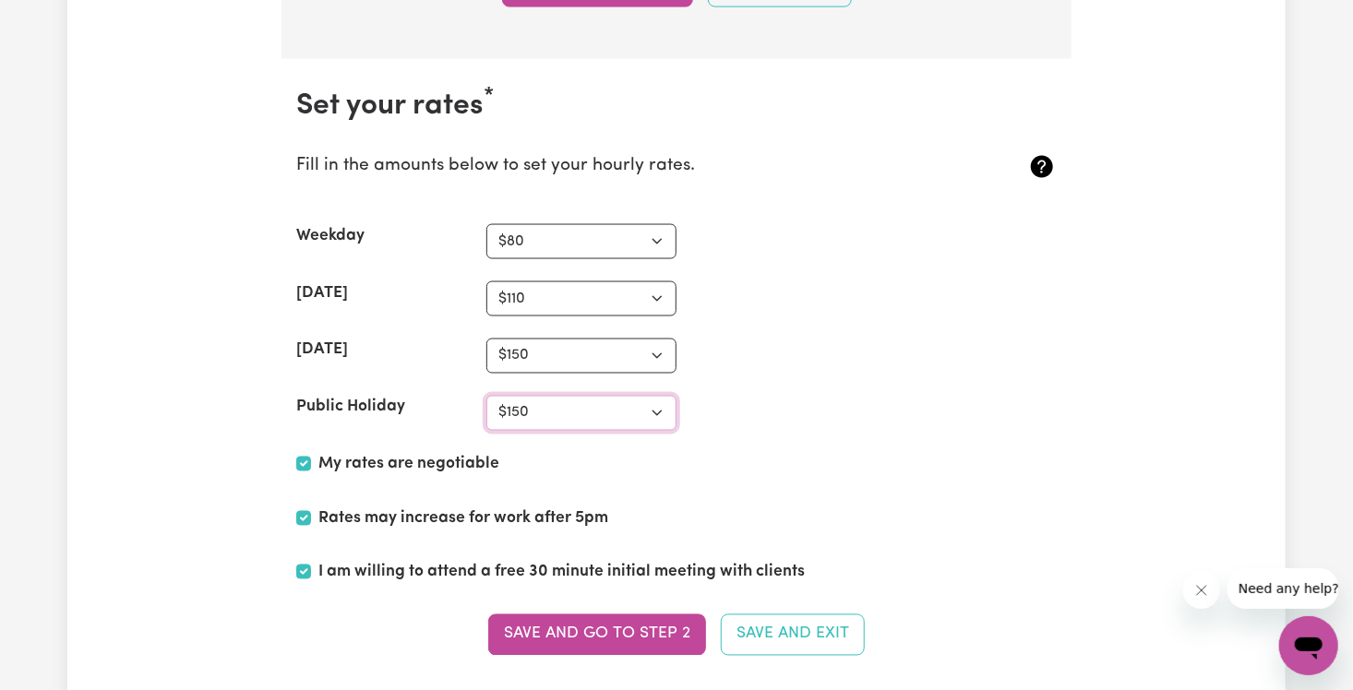
scroll to position [4731, 0]
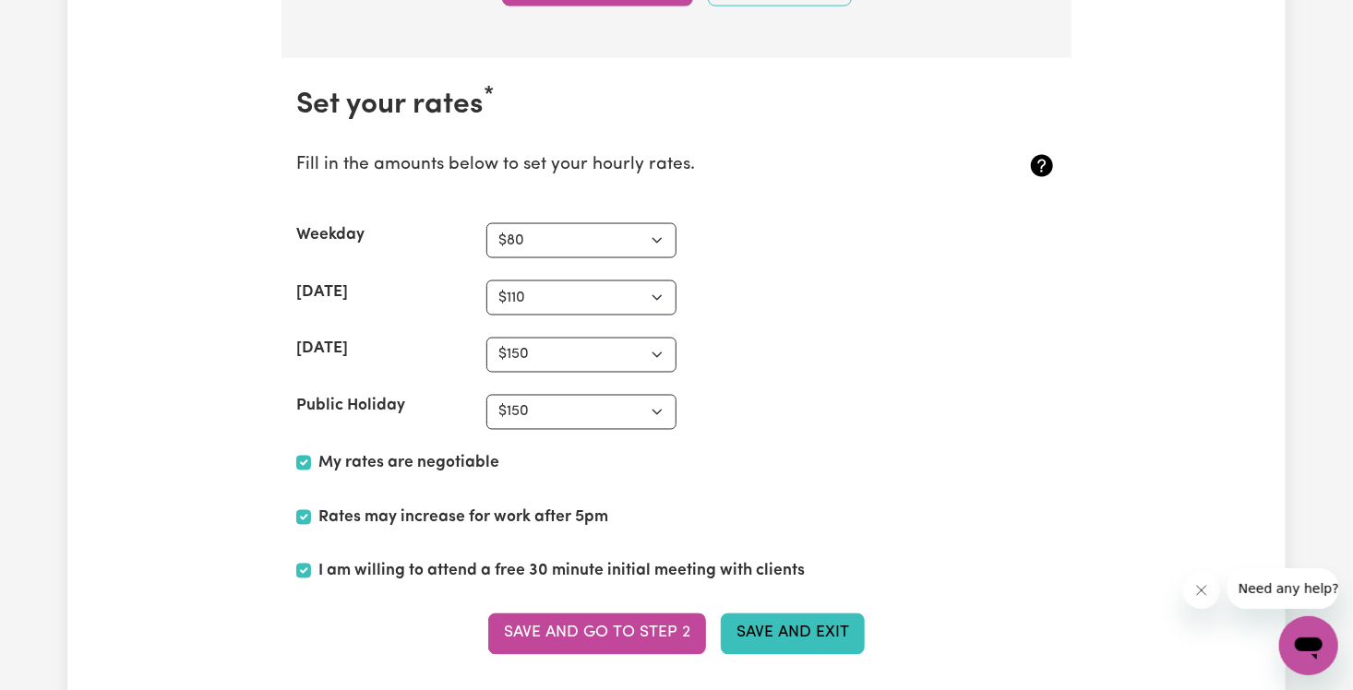
click at [765, 614] on button "Save and Exit" at bounding box center [793, 634] width 144 height 41
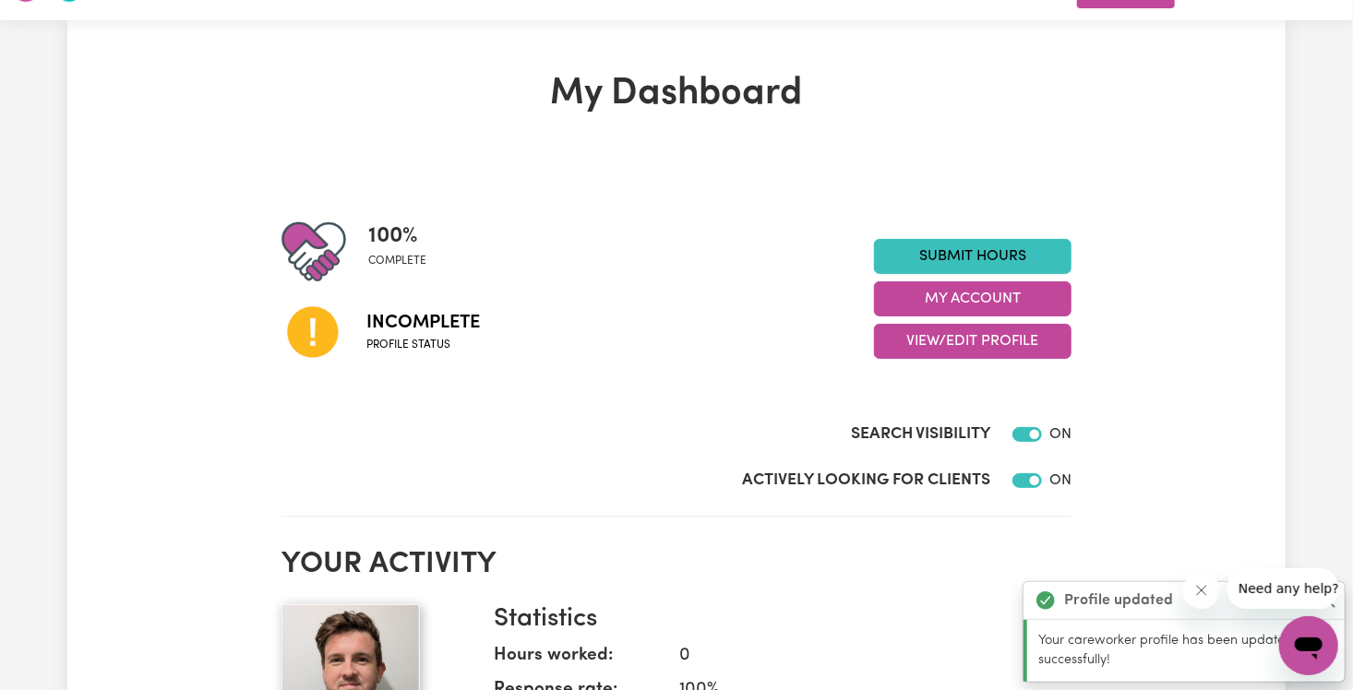
scroll to position [54, 0]
